Goal: Transaction & Acquisition: Register for event/course

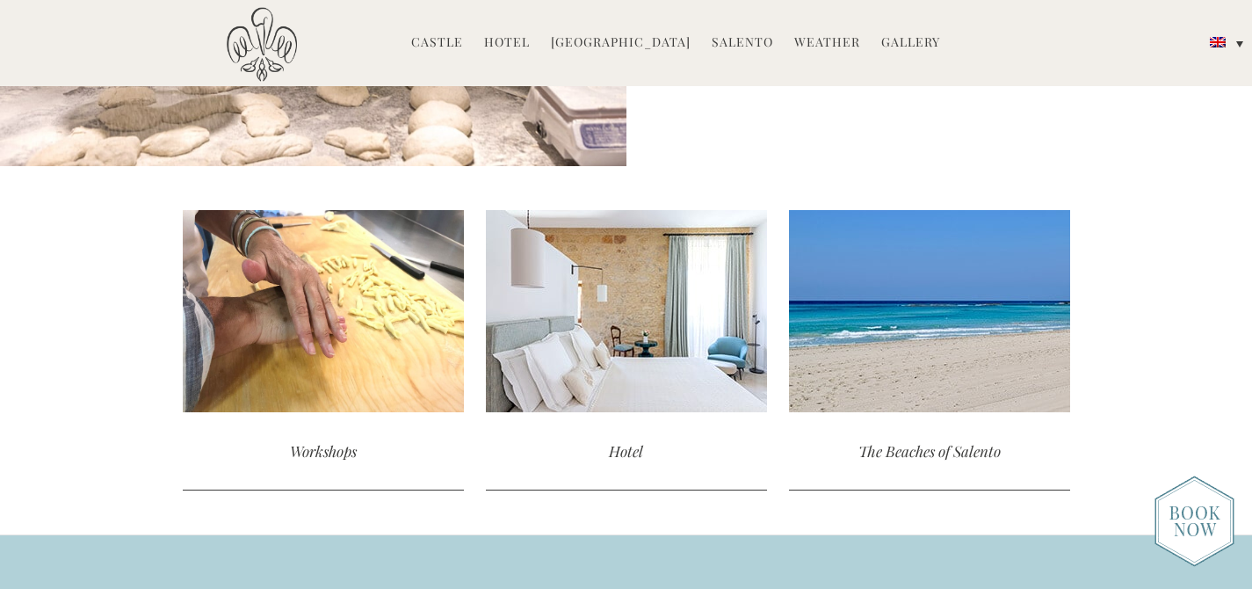
scroll to position [3817, 0]
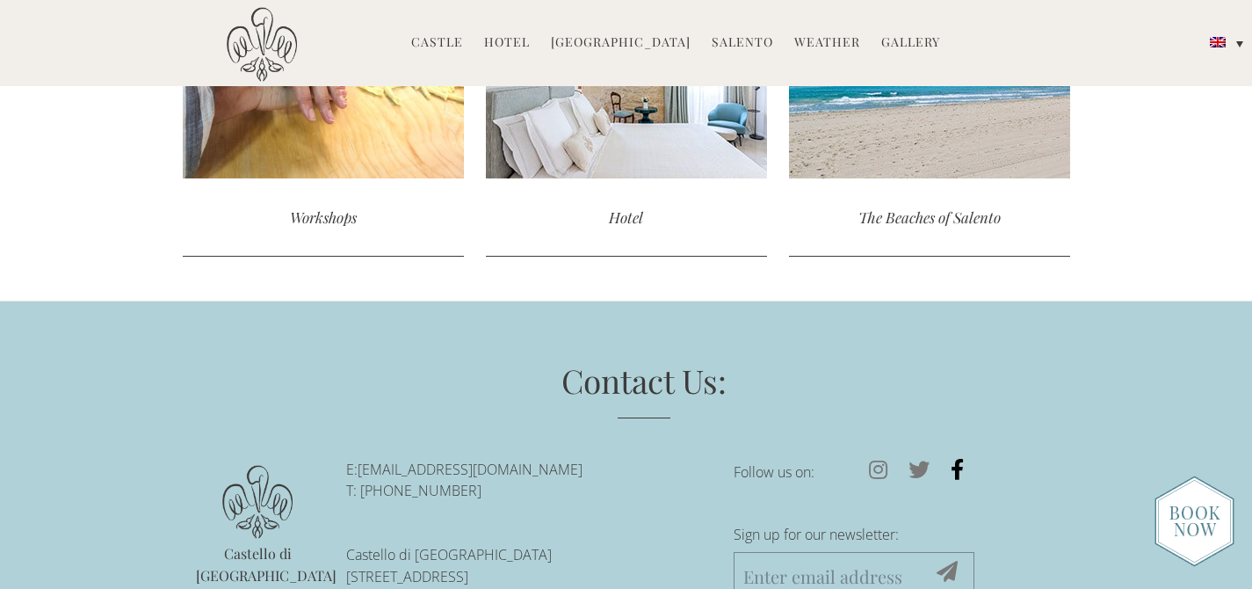
click at [965, 470] on icon at bounding box center [957, 469] width 34 height 21
click at [628, 34] on link "[GEOGRAPHIC_DATA]" at bounding box center [621, 43] width 140 height 20
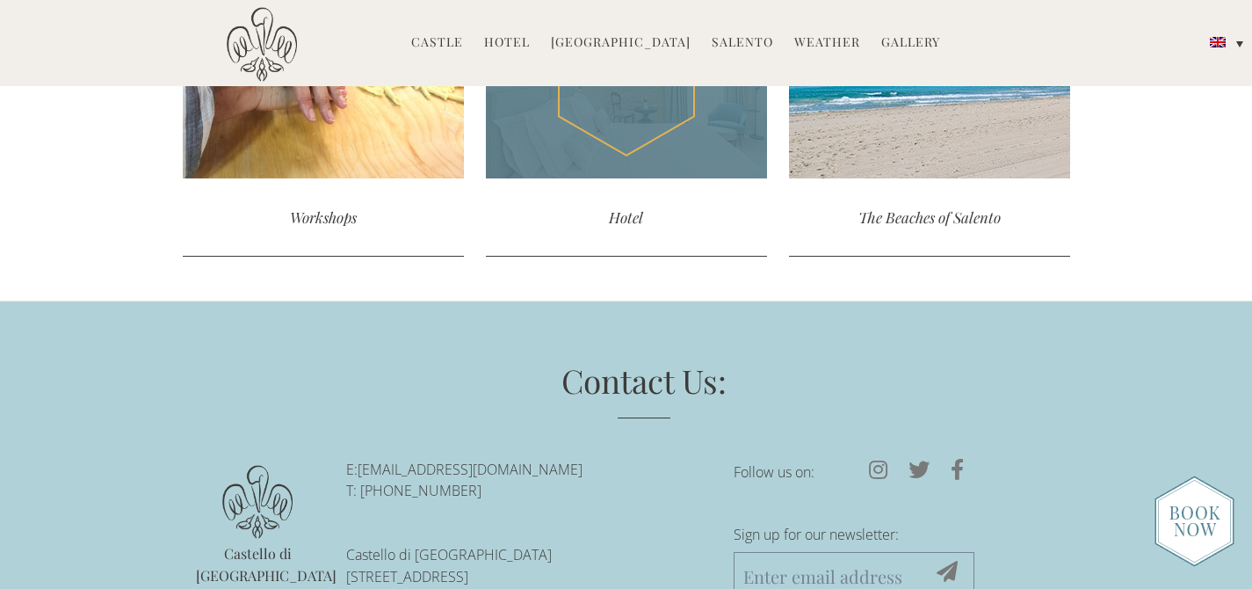
scroll to position [3786, 0]
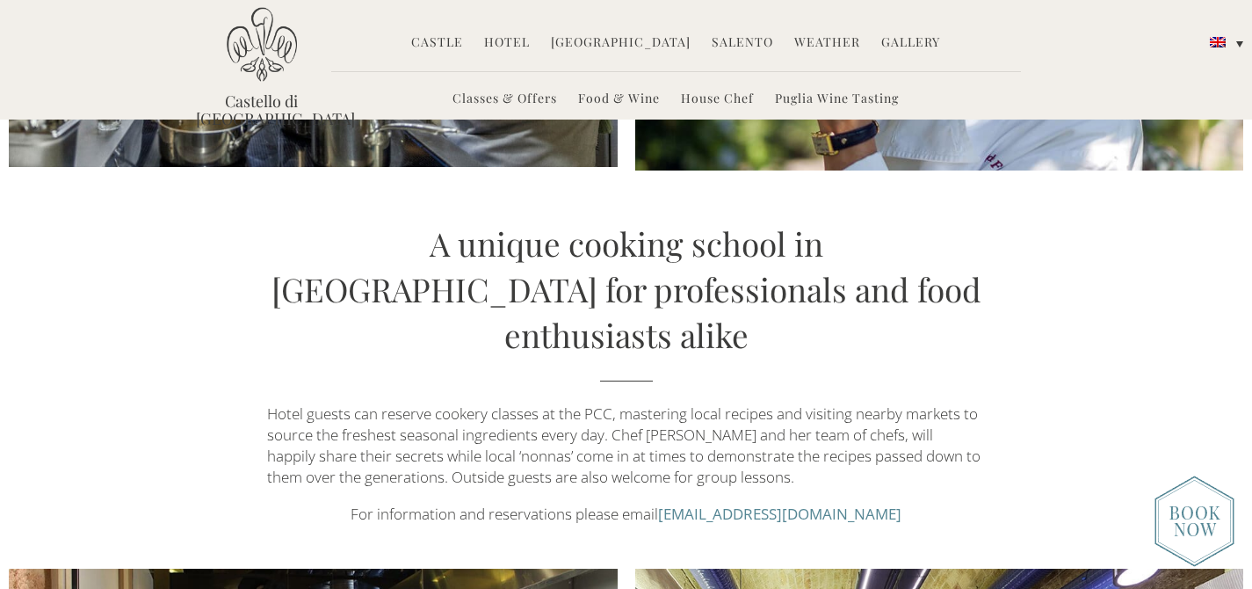
scroll to position [1358, 0]
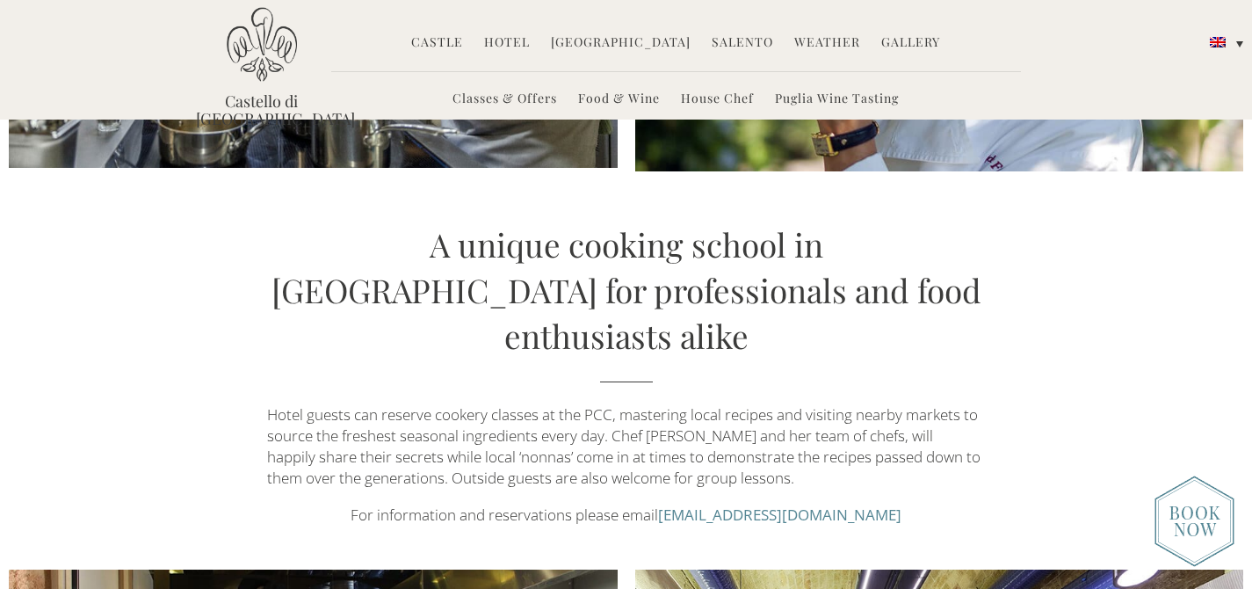
click at [531, 95] on link "Classes & Offers" at bounding box center [504, 100] width 105 height 20
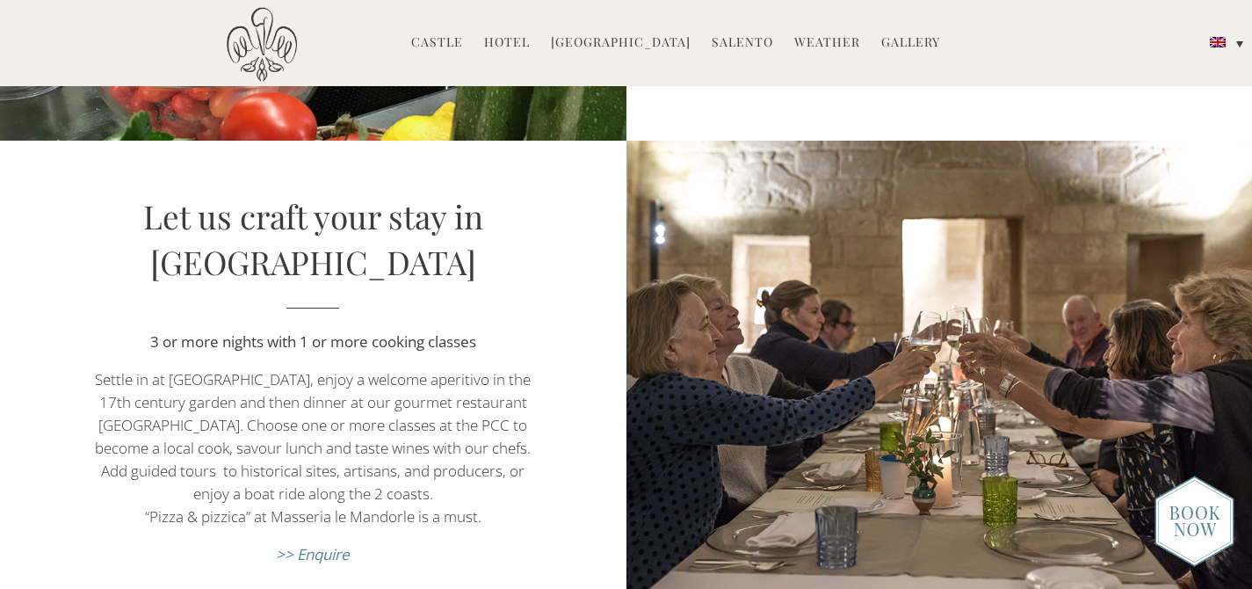
scroll to position [1816, 0]
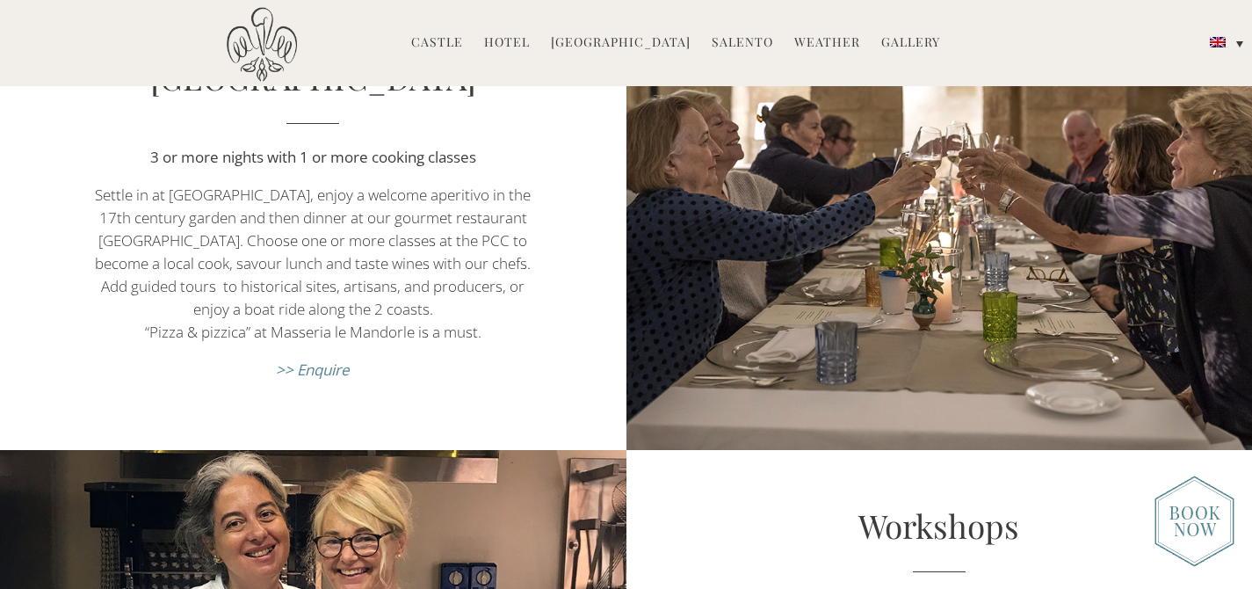
click at [338, 364] on em ">> Enquire" at bounding box center [313, 369] width 74 height 20
drag, startPoint x: 134, startPoint y: 164, endPoint x: 482, endPoint y: 164, distance: 348.7
click at [482, 164] on p "3 or more nights with 1 or more cooking classes" at bounding box center [313, 157] width 438 height 23
copy strong "3 or more nights with 1 or more cooking classes"
